Goal: Task Accomplishment & Management: Manage account settings

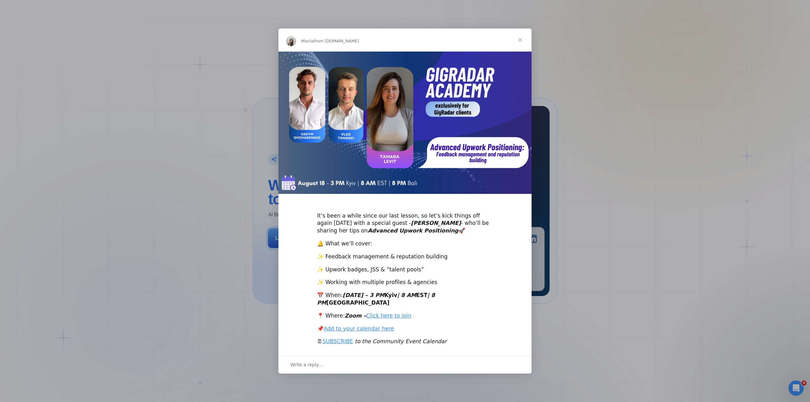
click at [525, 41] on span "Close" at bounding box center [520, 39] width 23 height 23
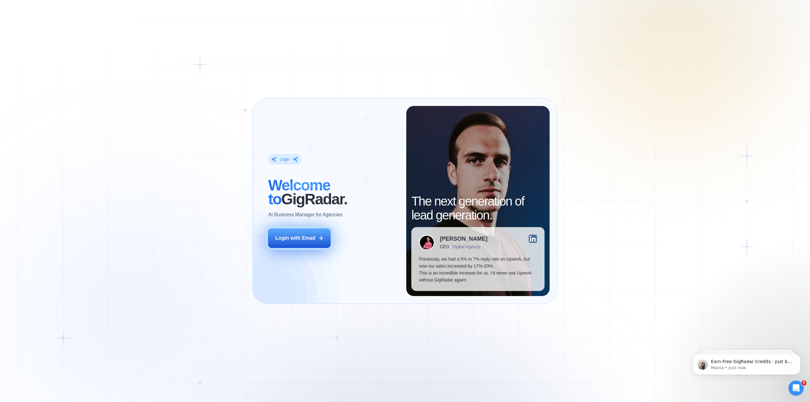
click at [295, 243] on button "Login with Email" at bounding box center [299, 239] width 63 height 20
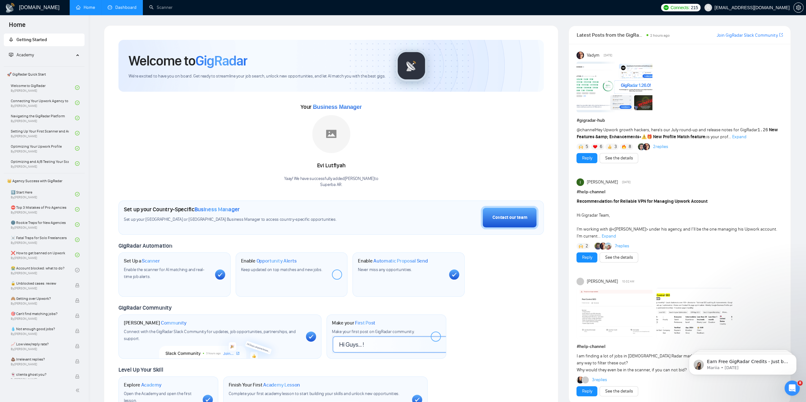
click at [123, 7] on link "Dashboard" at bounding box center [122, 7] width 29 height 5
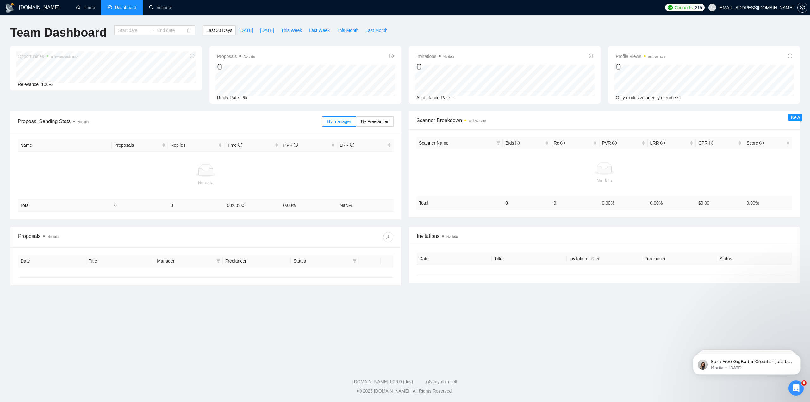
type input "[DATE]"
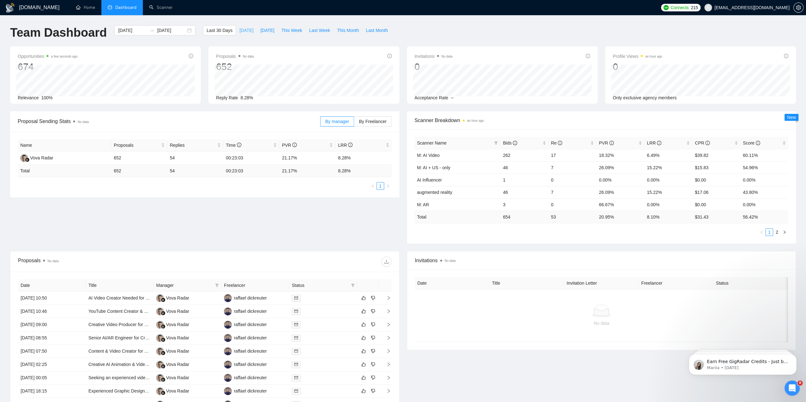
click at [240, 33] on span "[DATE]" at bounding box center [246, 30] width 14 height 7
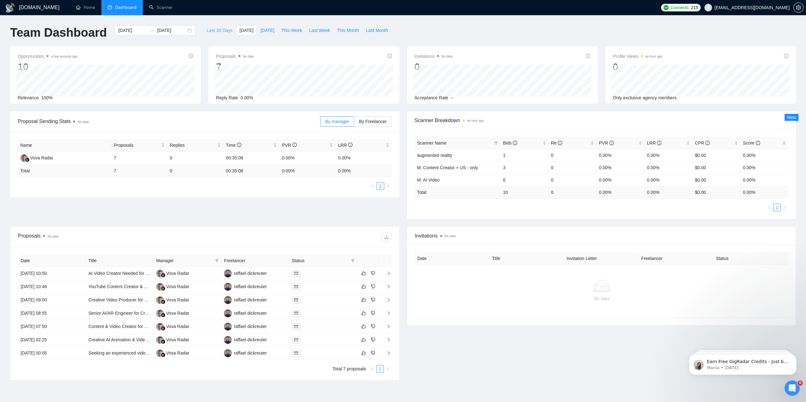
click at [208, 30] on span "Last 30 Days" at bounding box center [219, 30] width 26 height 7
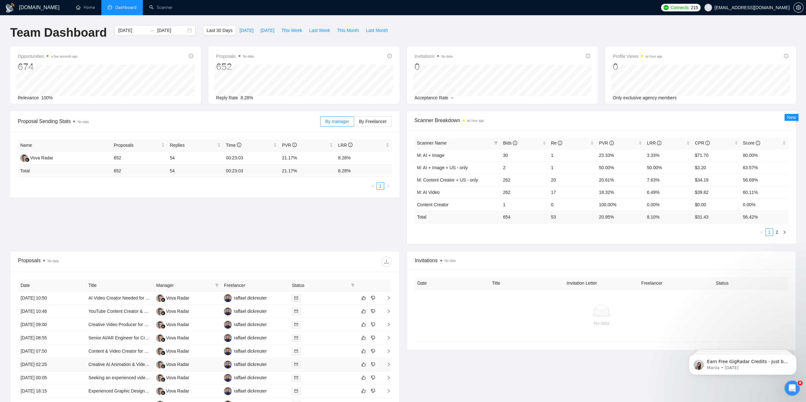
scroll to position [99, 0]
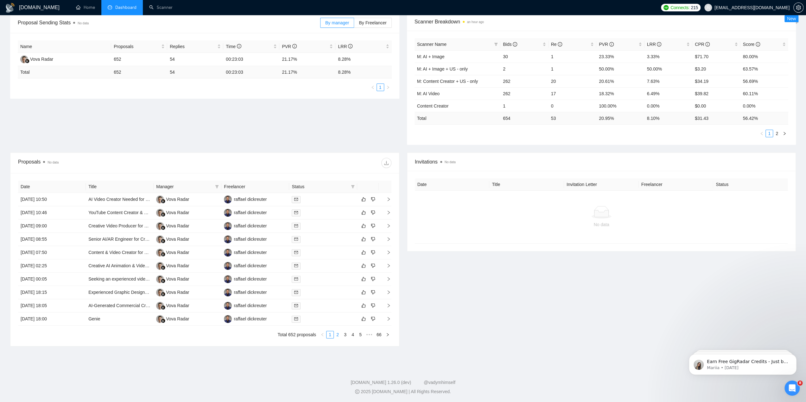
click at [338, 335] on link "2" at bounding box center [337, 334] width 7 height 7
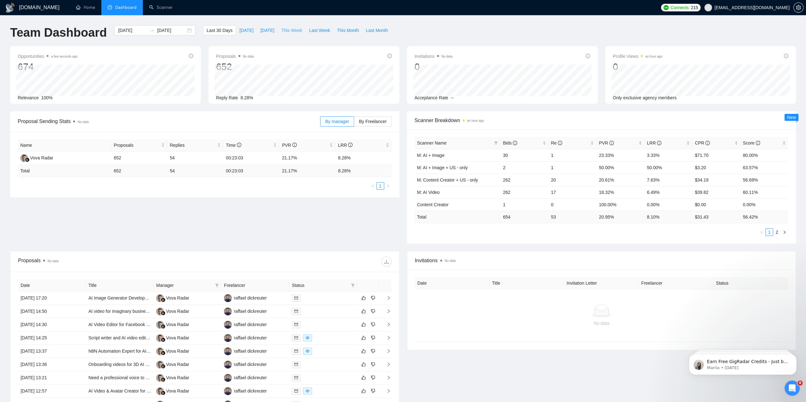
click at [285, 30] on span "This Week" at bounding box center [291, 30] width 21 height 7
type input "[DATE]"
click at [88, 5] on link "Home" at bounding box center [85, 7] width 19 height 5
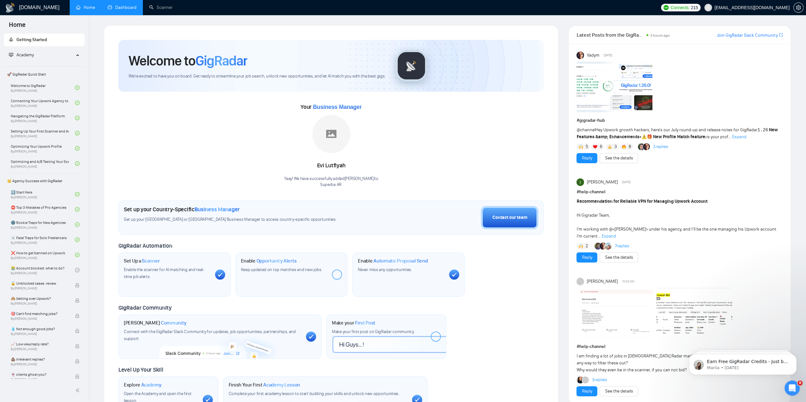
click at [117, 5] on link "Dashboard" at bounding box center [122, 7] width 29 height 5
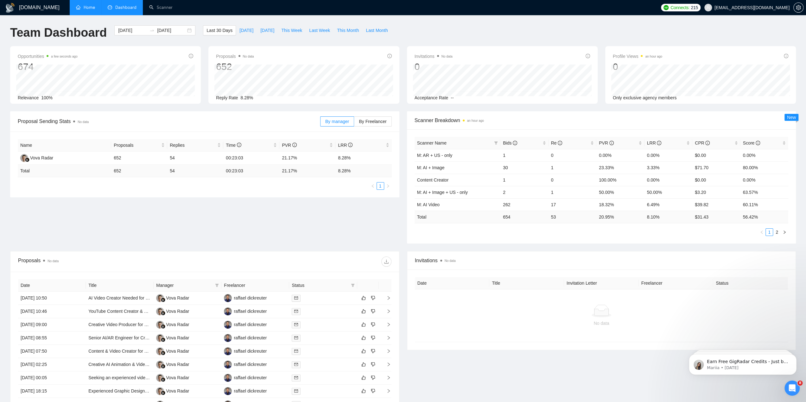
click at [87, 5] on link "Home" at bounding box center [85, 7] width 19 height 5
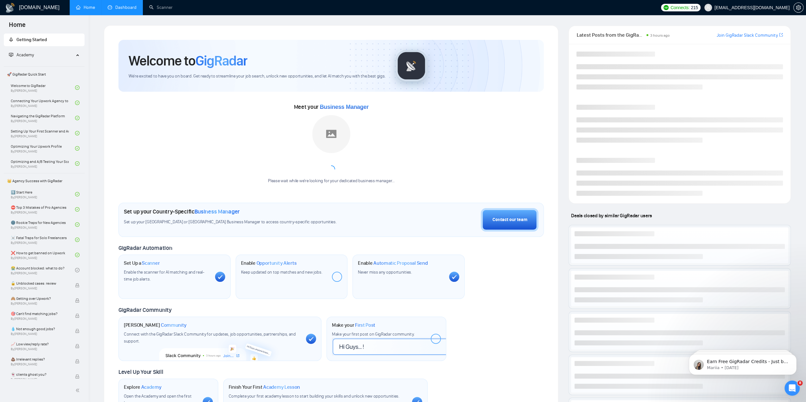
click at [121, 5] on link "Dashboard" at bounding box center [122, 7] width 29 height 5
